Goal: Check status: Check status

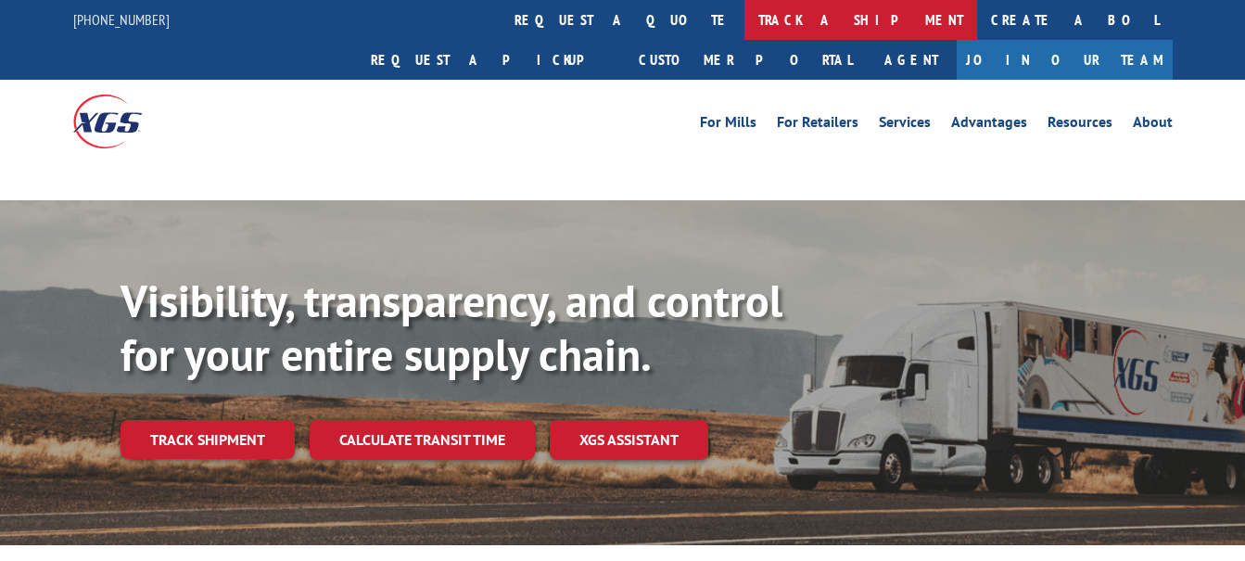
click at [744, 20] on link "track a shipment" at bounding box center [860, 20] width 233 height 40
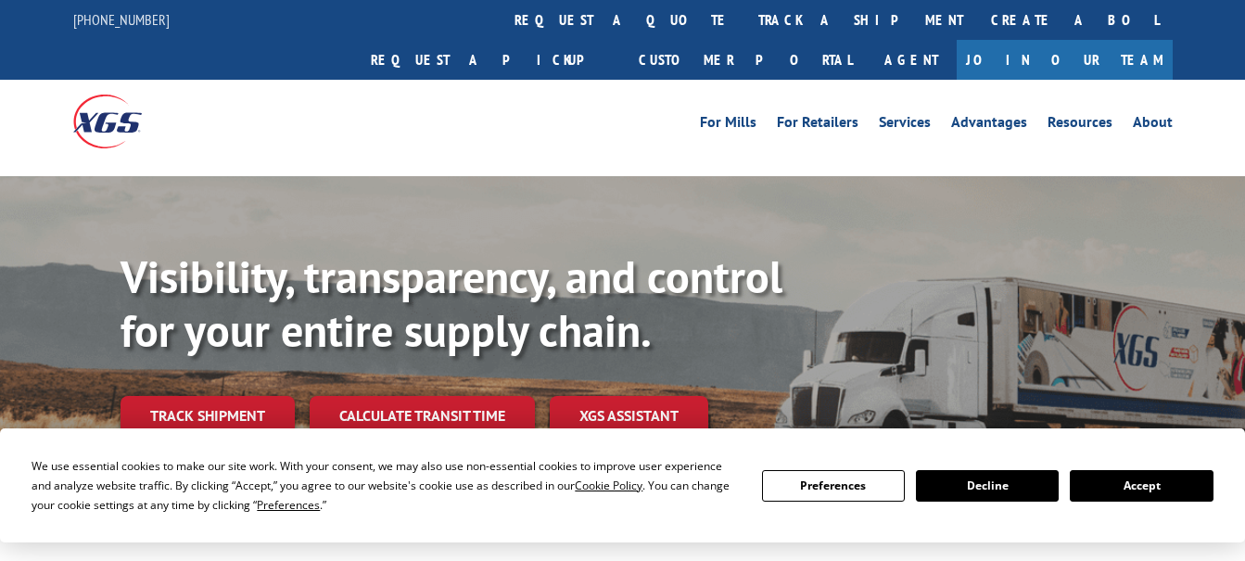
click at [1123, 477] on button "Accept" at bounding box center [1141, 486] width 143 height 32
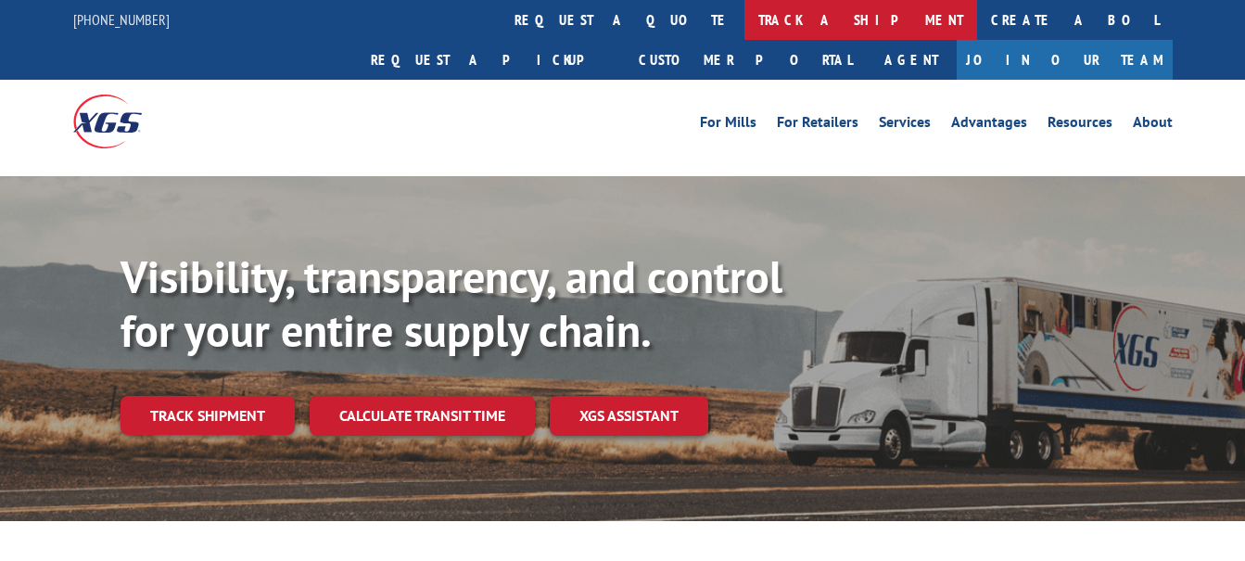
click at [744, 18] on link "track a shipment" at bounding box center [860, 20] width 233 height 40
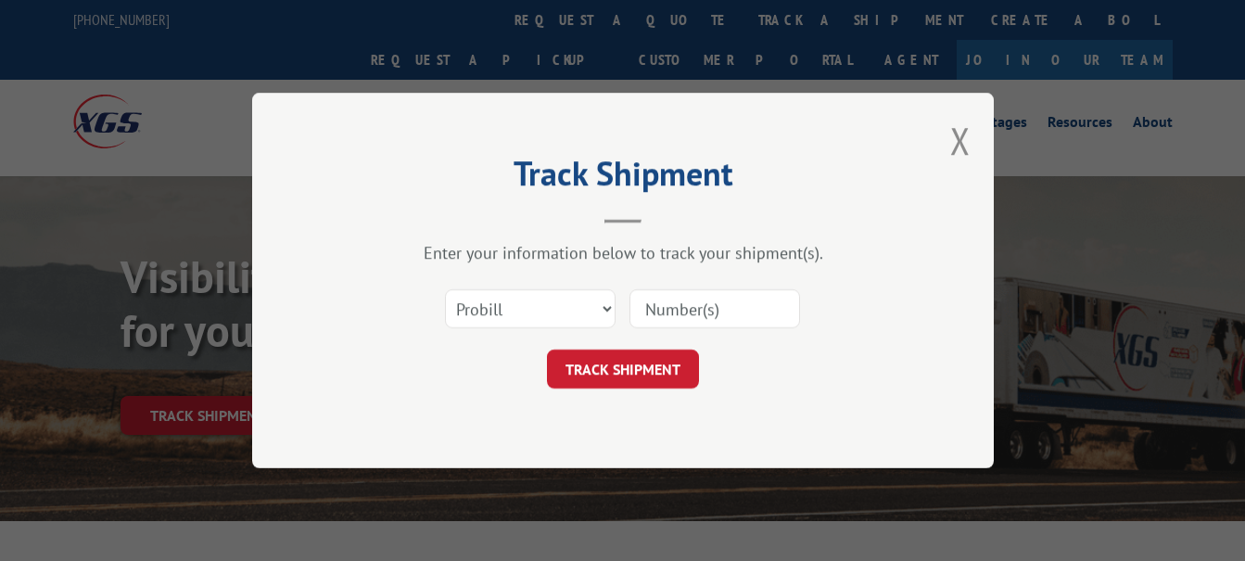
click at [701, 312] on input at bounding box center [714, 308] width 171 height 39
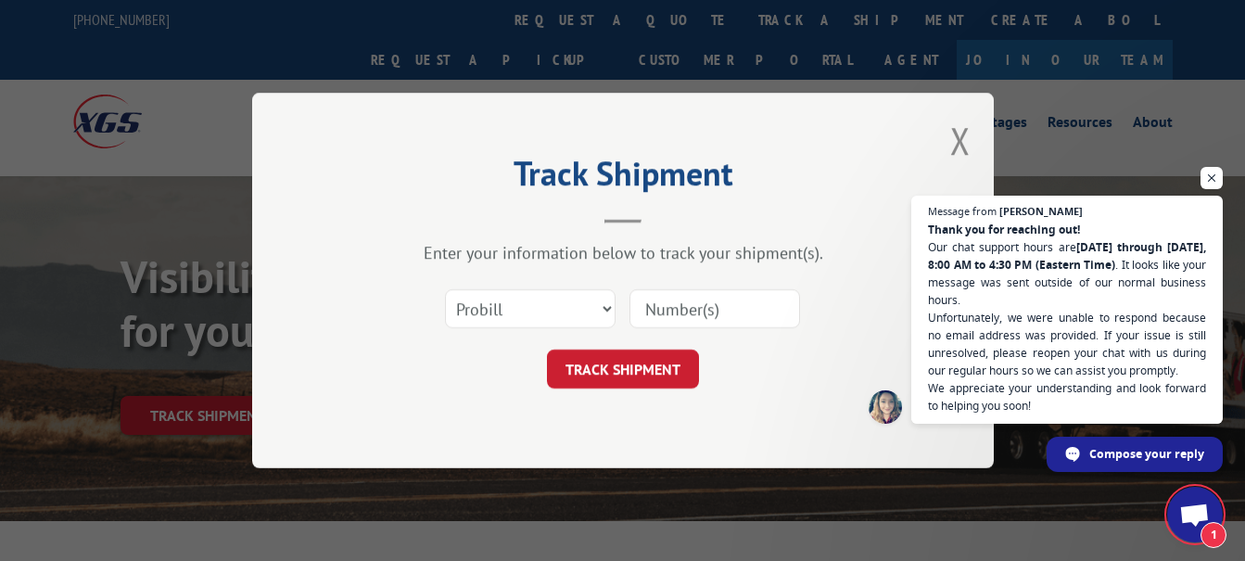
scroll to position [404, 0]
type input "17470615"
click at [632, 371] on button "TRACK SHIPMENT" at bounding box center [623, 368] width 152 height 39
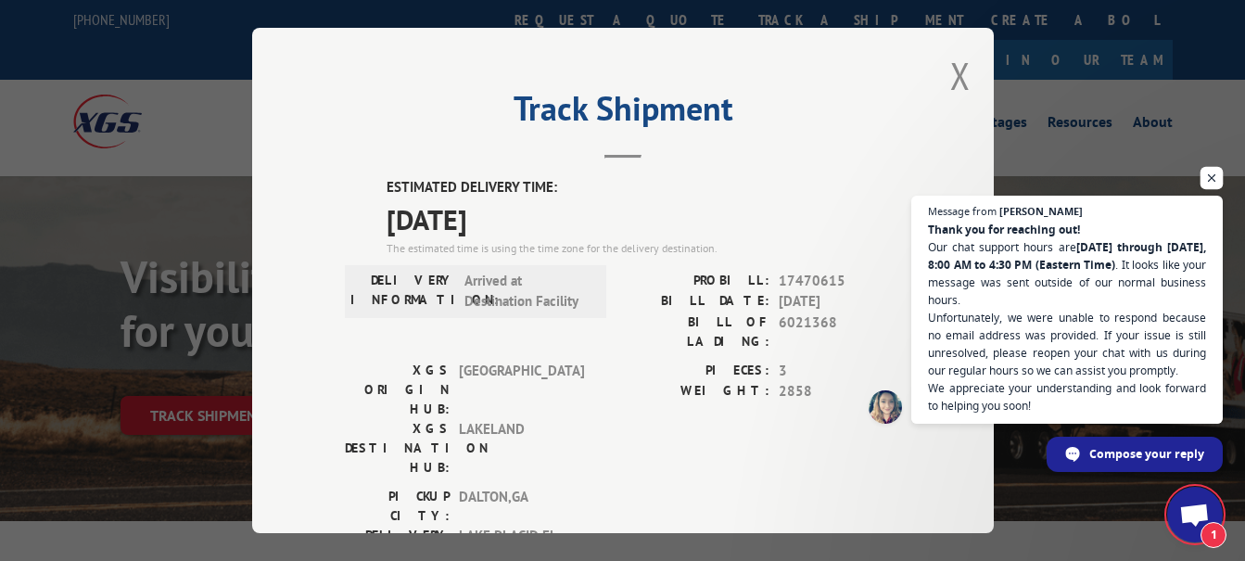
click at [1212, 172] on span "Open chat" at bounding box center [1211, 178] width 23 height 23
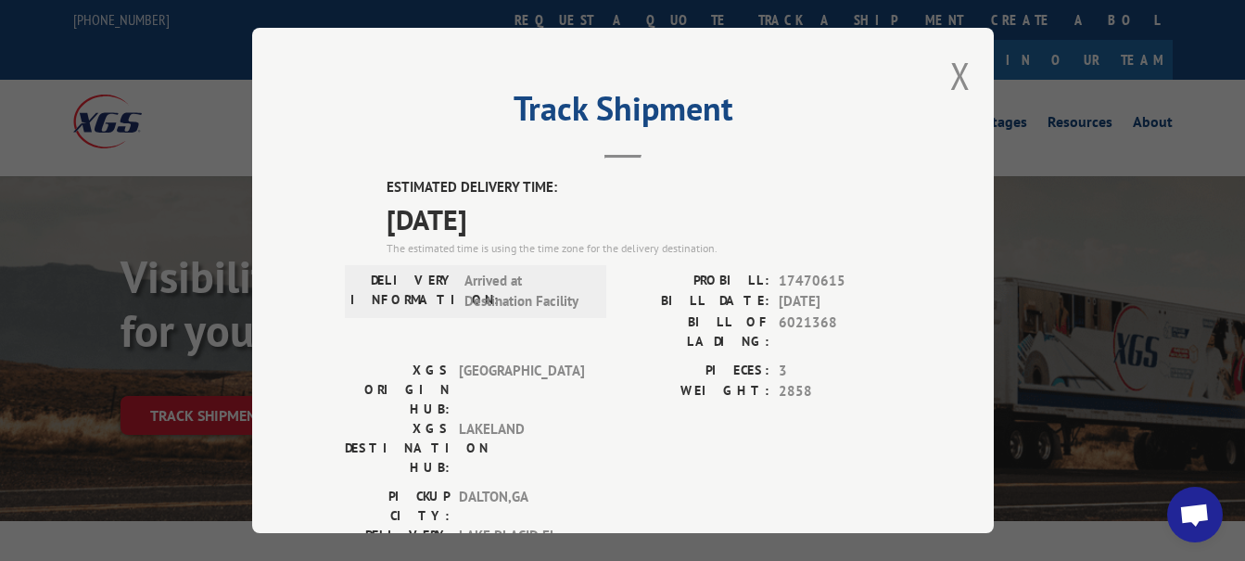
click at [1205, 517] on span "Open chat" at bounding box center [1194, 516] width 31 height 26
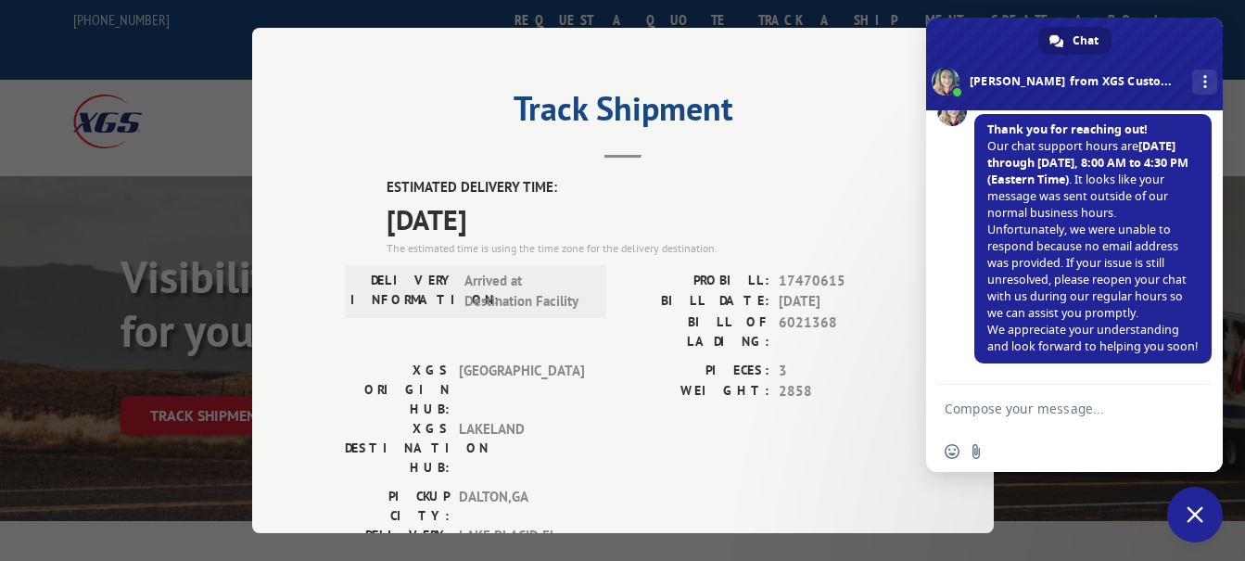
scroll to position [454, 0]
click at [1053, 405] on textarea "Compose your message..." at bounding box center [1054, 408] width 219 height 17
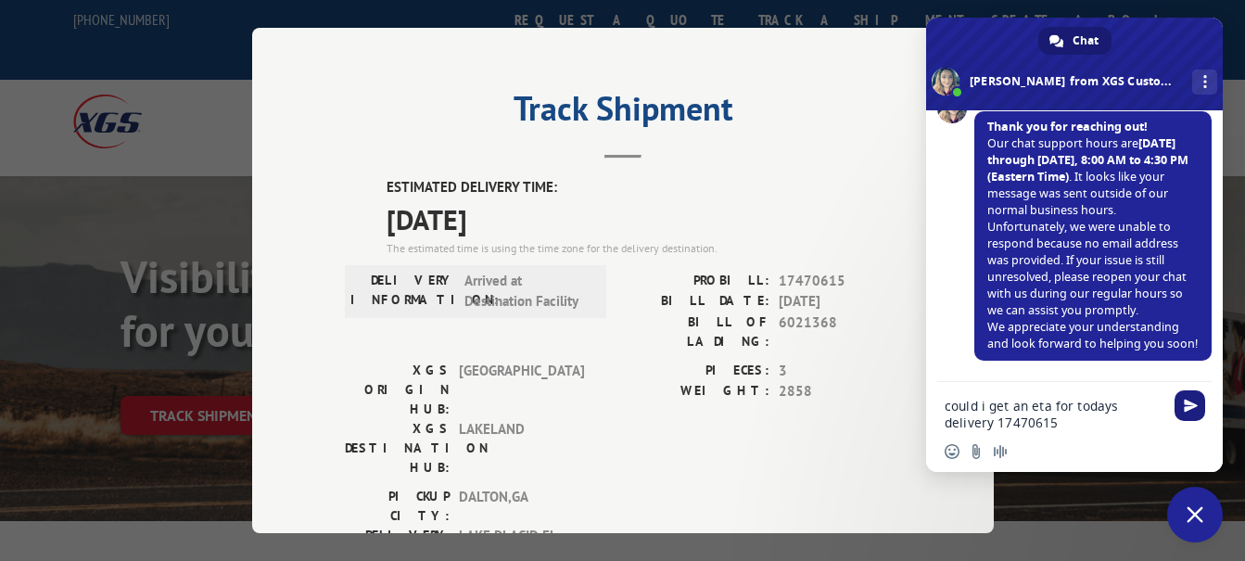
type textarea "could i get an eta for todays delivery 17470615"
click at [1189, 402] on span "Send" at bounding box center [1191, 406] width 14 height 14
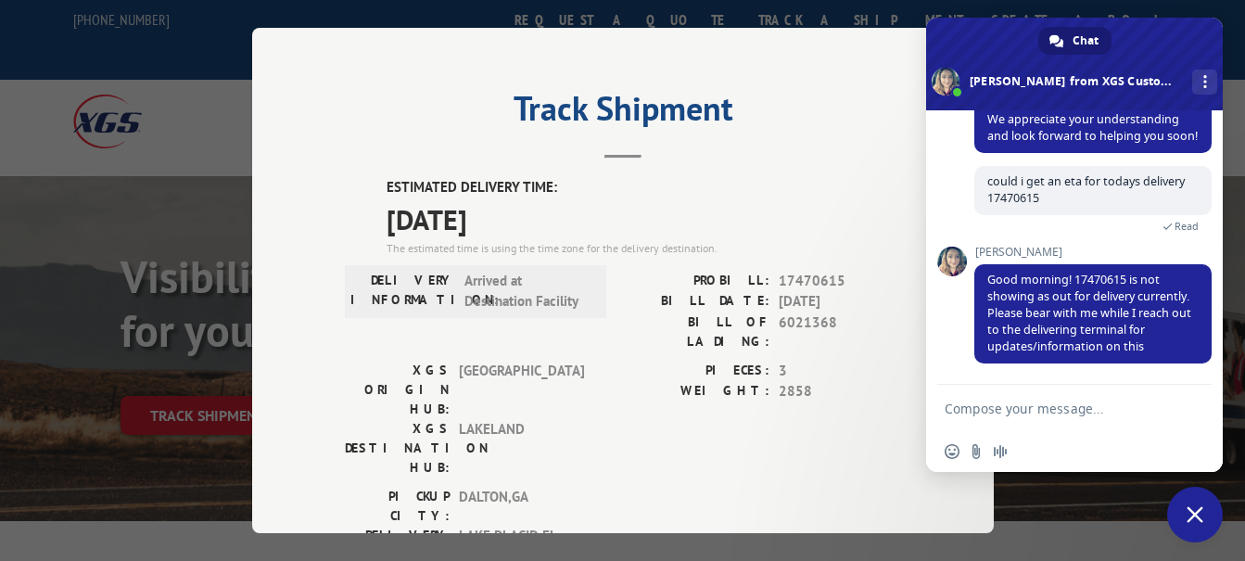
scroll to position [647, 0]
click at [969, 405] on textarea "Compose your message..." at bounding box center [1054, 408] width 219 height 17
type textarea "ok"
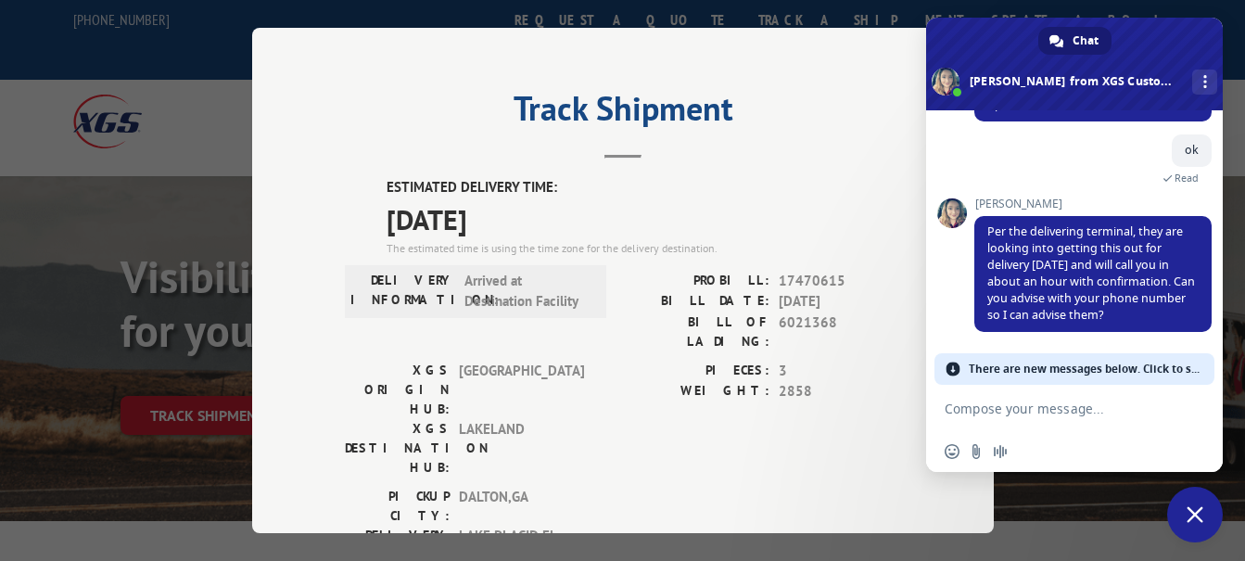
scroll to position [840, 0]
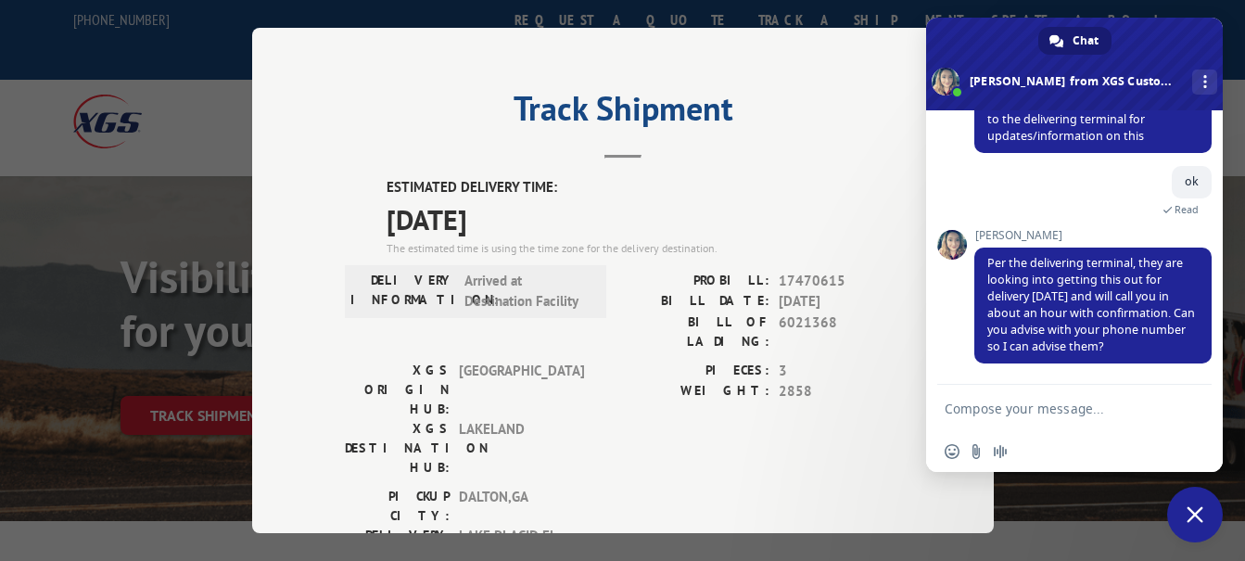
click at [1008, 409] on textarea "Compose your message..." at bounding box center [1054, 408] width 219 height 17
type textarea "8634652231"
click at [1187, 406] on span "Send" at bounding box center [1191, 408] width 14 height 14
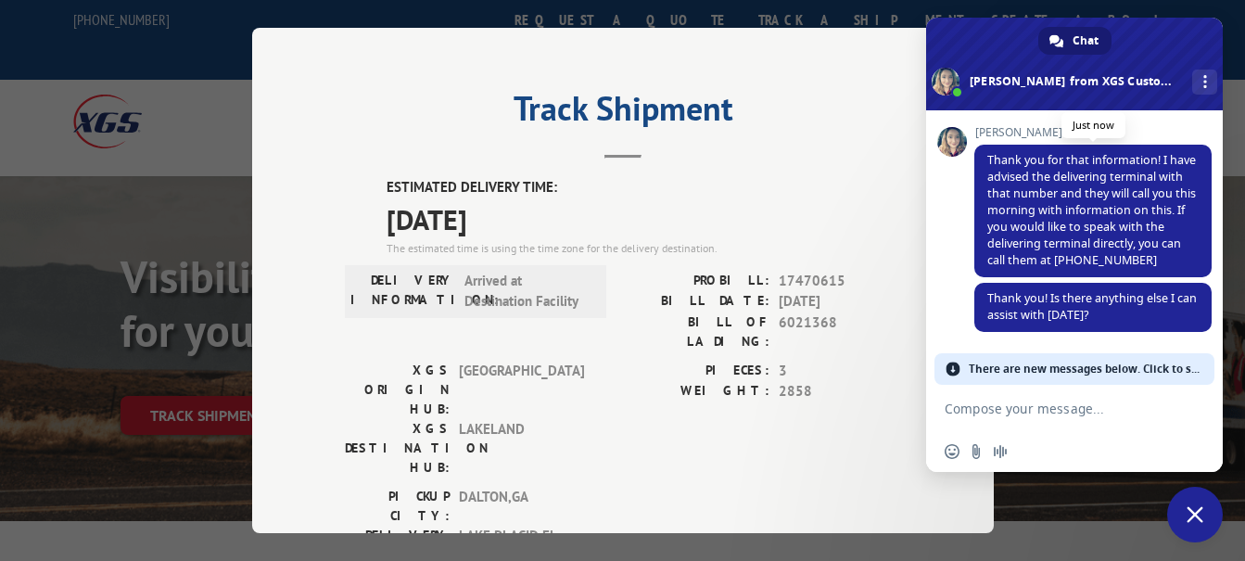
scroll to position [1121, 0]
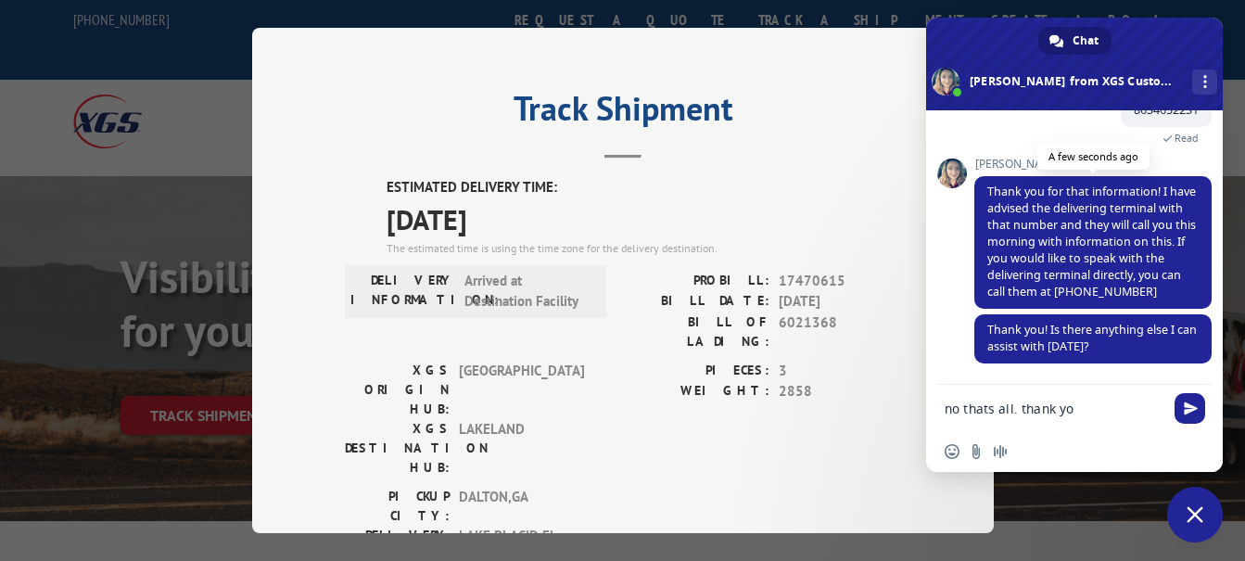
type textarea "no thats all. thank you"
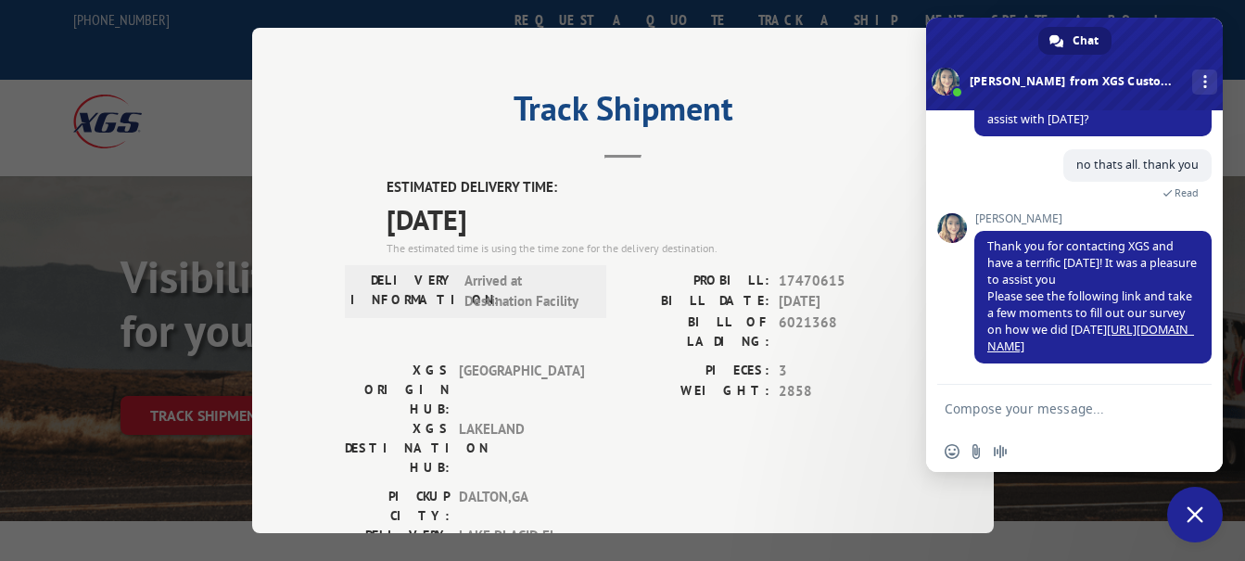
scroll to position [1330, 0]
click at [1202, 513] on span "Close chat" at bounding box center [1195, 514] width 17 height 17
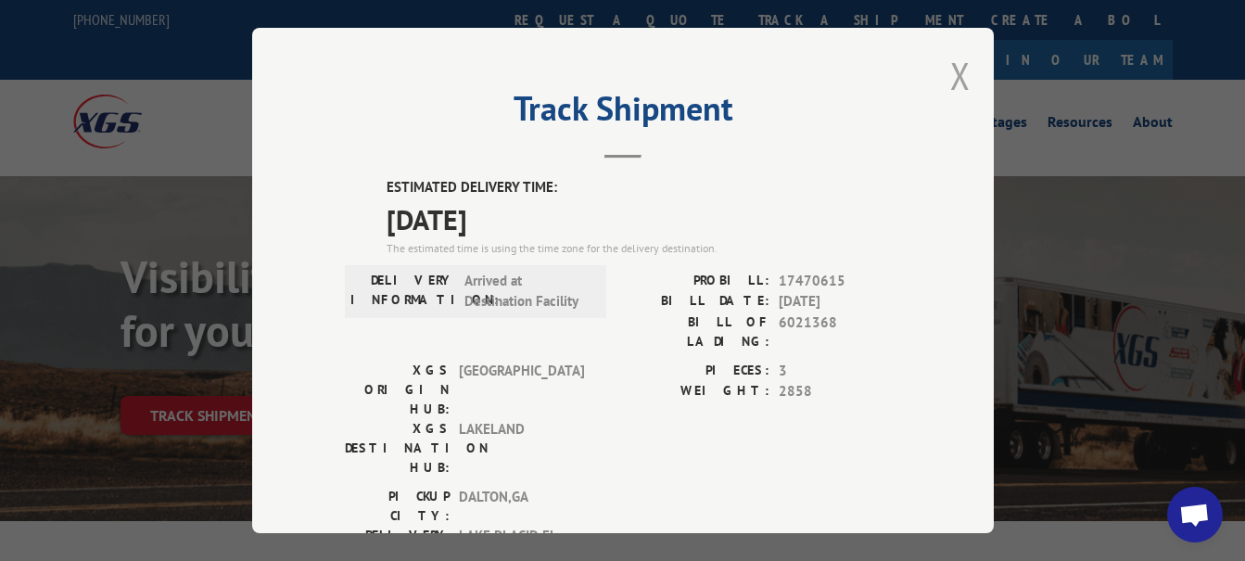
click at [955, 66] on button "Close modal" at bounding box center [960, 75] width 20 height 49
